Goal: Navigation & Orientation: Find specific page/section

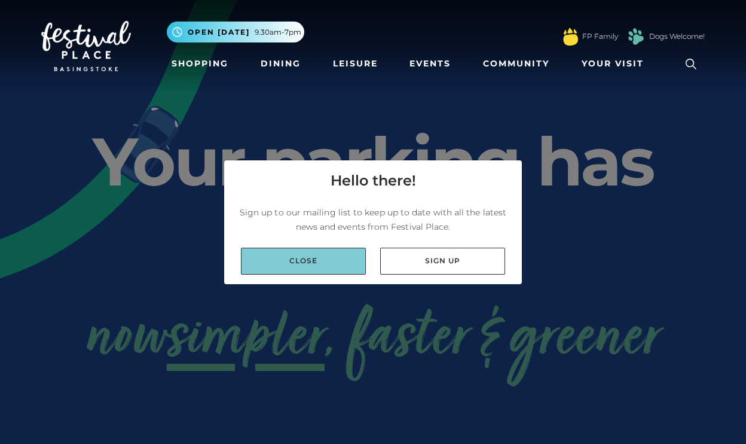
click at [328, 261] on link "Close" at bounding box center [303, 261] width 125 height 27
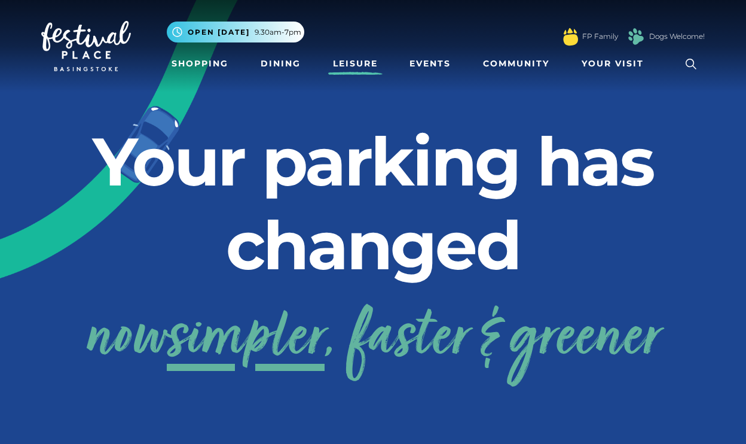
click at [354, 67] on link "Leisure" at bounding box center [355, 64] width 54 height 22
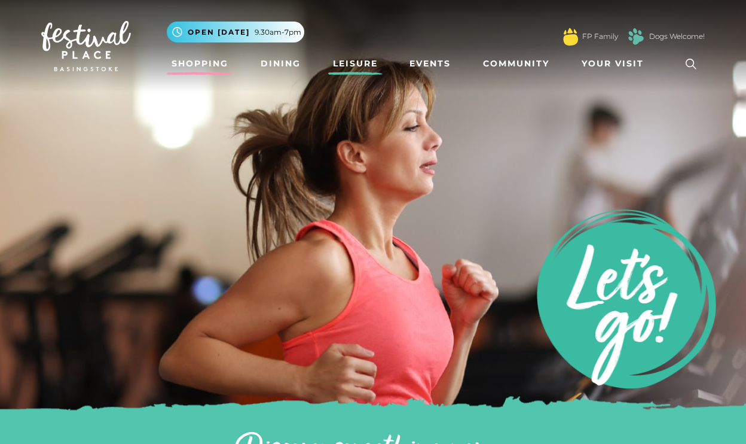
click at [203, 65] on link "Shopping" at bounding box center [200, 64] width 66 height 22
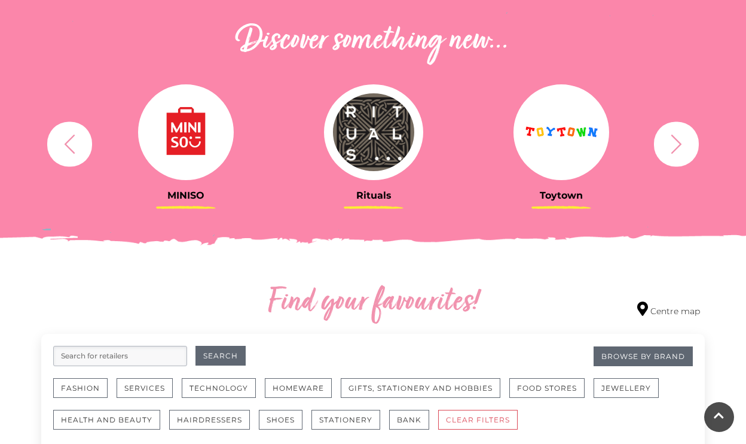
scroll to position [420, 0]
click at [671, 147] on icon "button" at bounding box center [677, 144] width 22 height 22
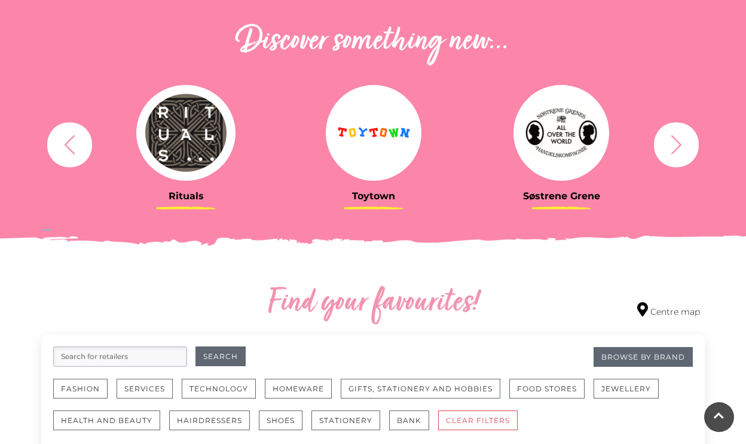
click at [671, 147] on icon "button" at bounding box center [677, 144] width 22 height 22
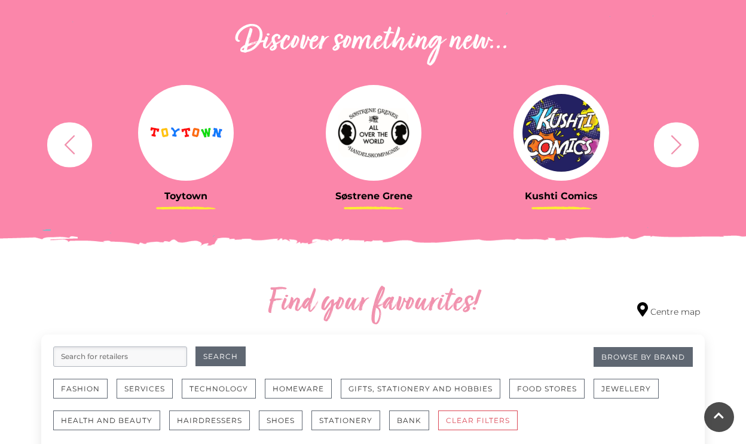
click at [671, 147] on icon "button" at bounding box center [677, 144] width 22 height 22
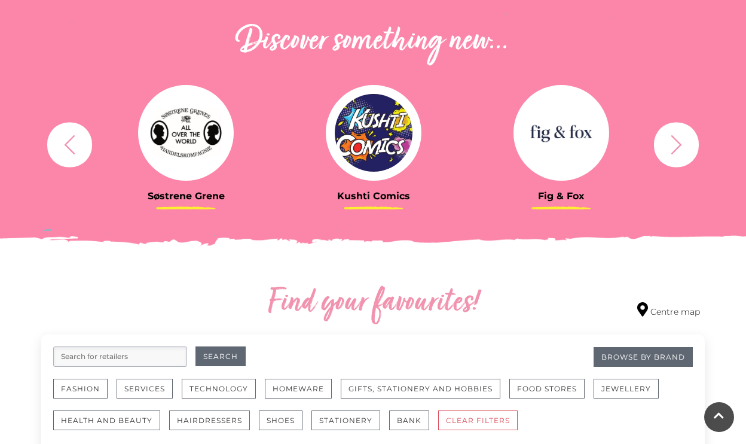
click at [671, 147] on icon "button" at bounding box center [677, 144] width 22 height 22
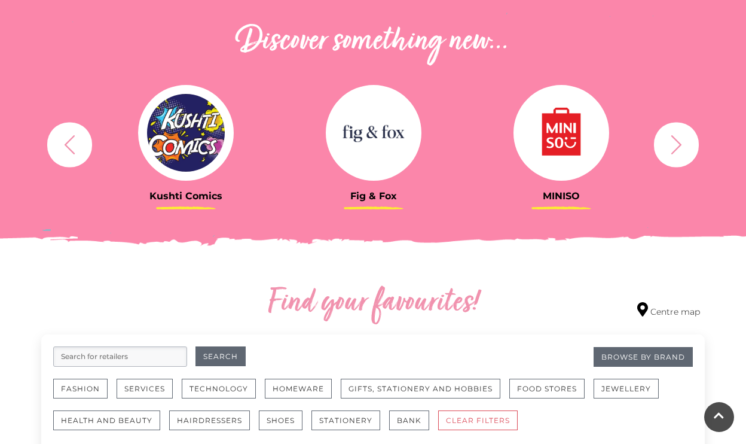
click at [671, 147] on icon "button" at bounding box center [677, 144] width 22 height 22
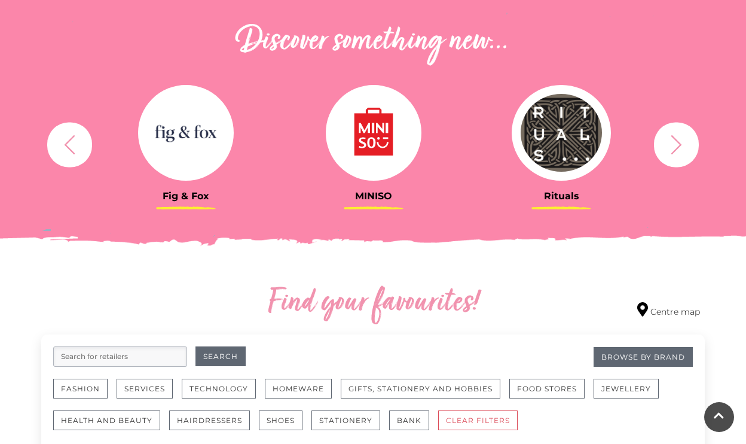
click at [671, 147] on icon "button" at bounding box center [677, 144] width 22 height 22
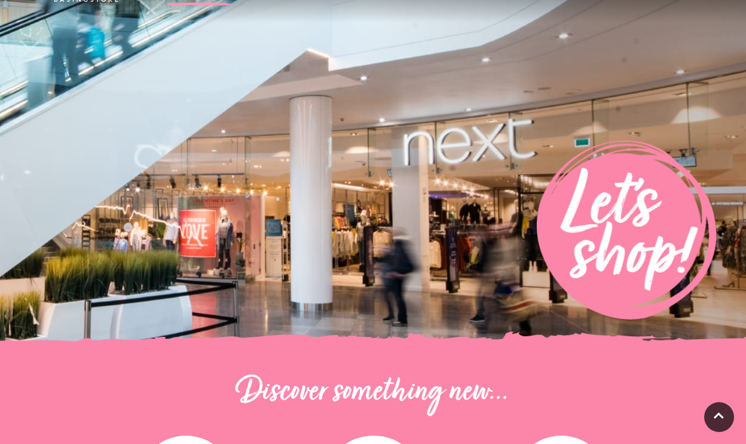
scroll to position [0, 0]
